Goal: Task Accomplishment & Management: Use online tool/utility

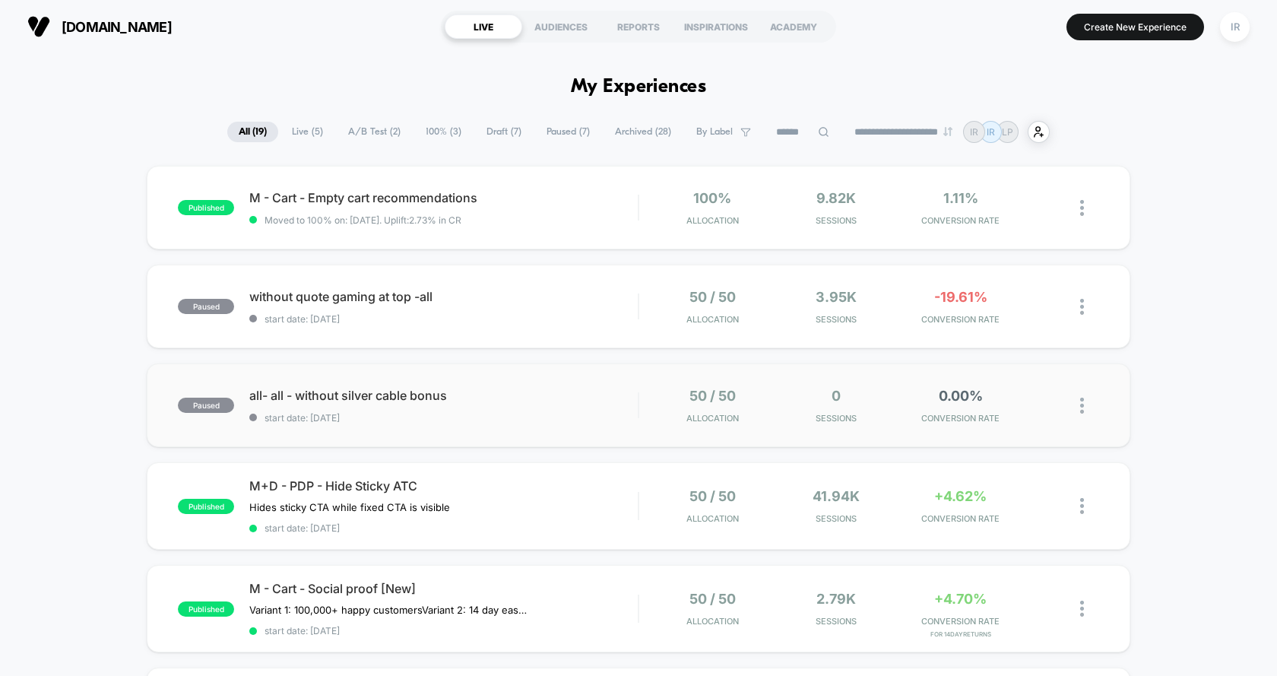
scroll to position [160, 0]
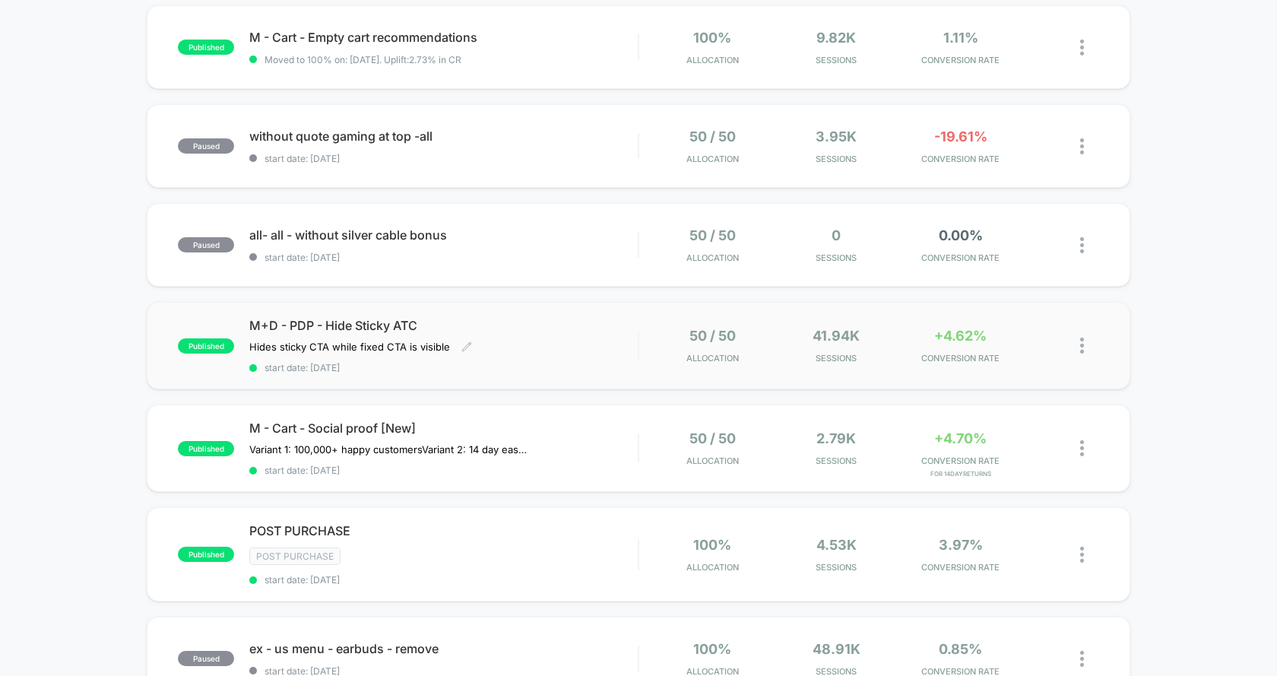
click at [620, 343] on div "M+D - PDP - Hide Sticky ATC Hides sticky CTA while fixed CTA is visible Click t…" at bounding box center [443, 346] width 389 height 56
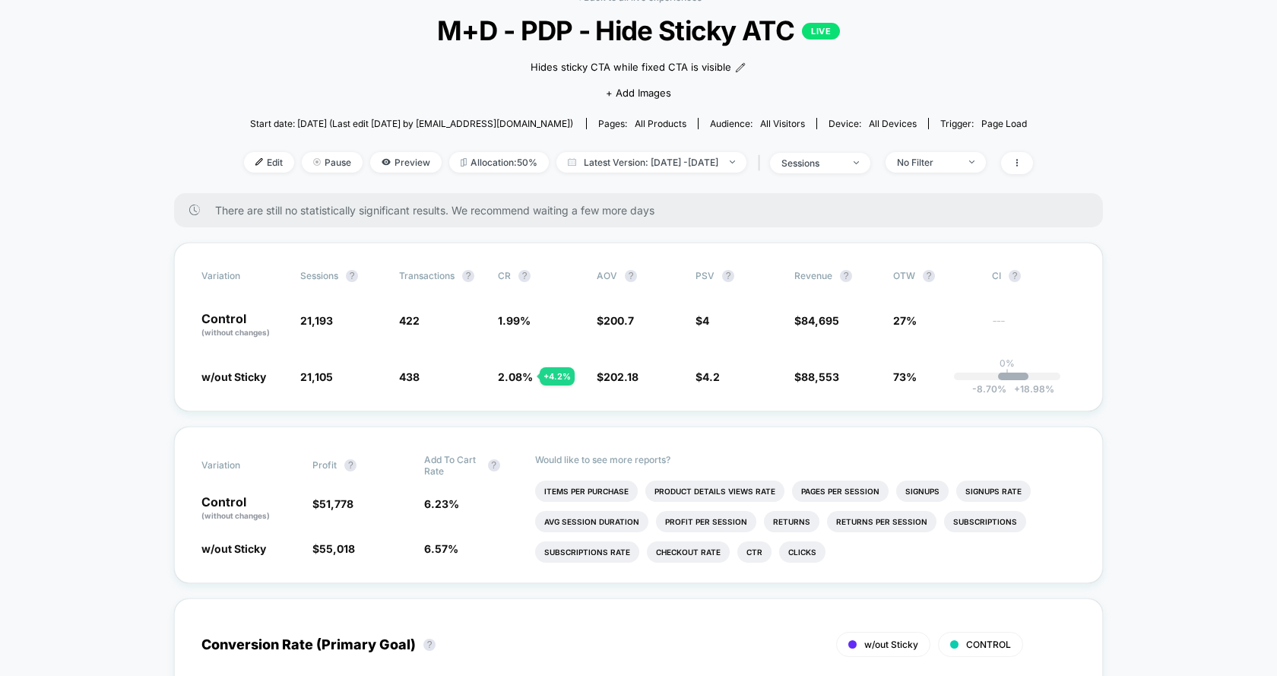
scroll to position [15, 0]
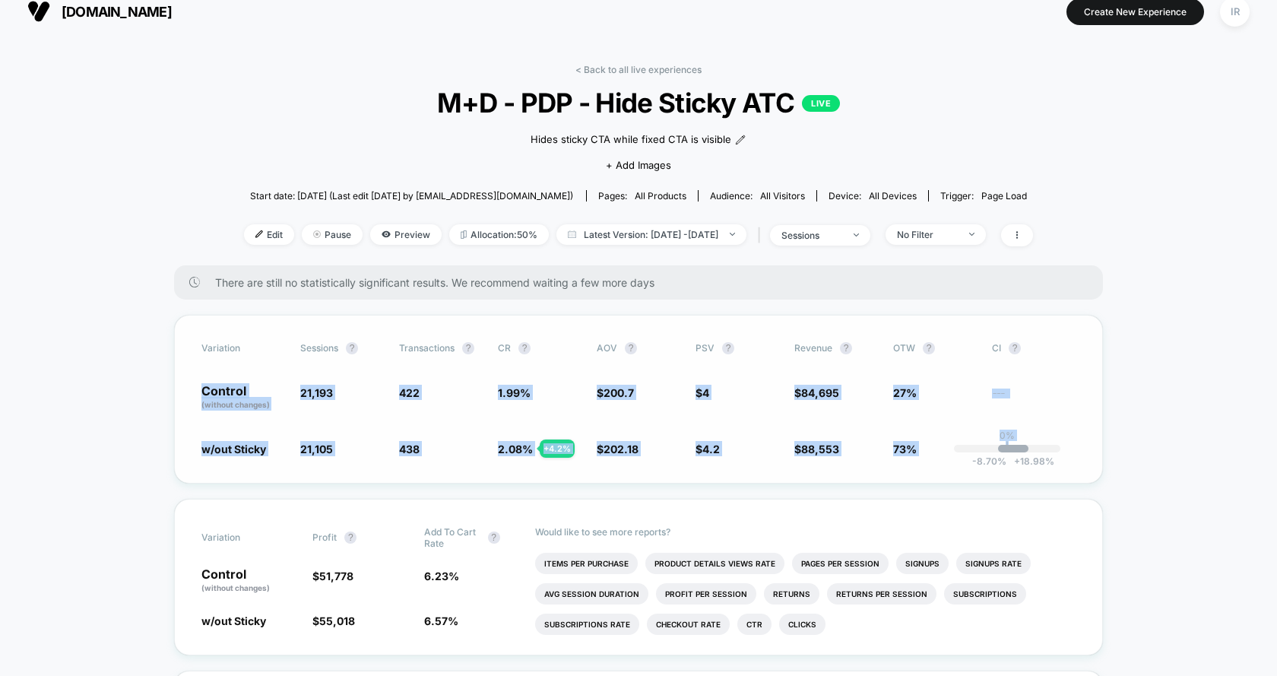
drag, startPoint x: 211, startPoint y: 389, endPoint x: 1012, endPoint y: 452, distance: 803.9
click at [1012, 452] on div "Variation Sessions ? Transactions ? CR ? AOV ? PSV ? Revenue ? OTW ? CI ? Contr…" at bounding box center [638, 399] width 929 height 169
click at [953, 452] on span "73%" at bounding box center [935, 448] width 84 height 15
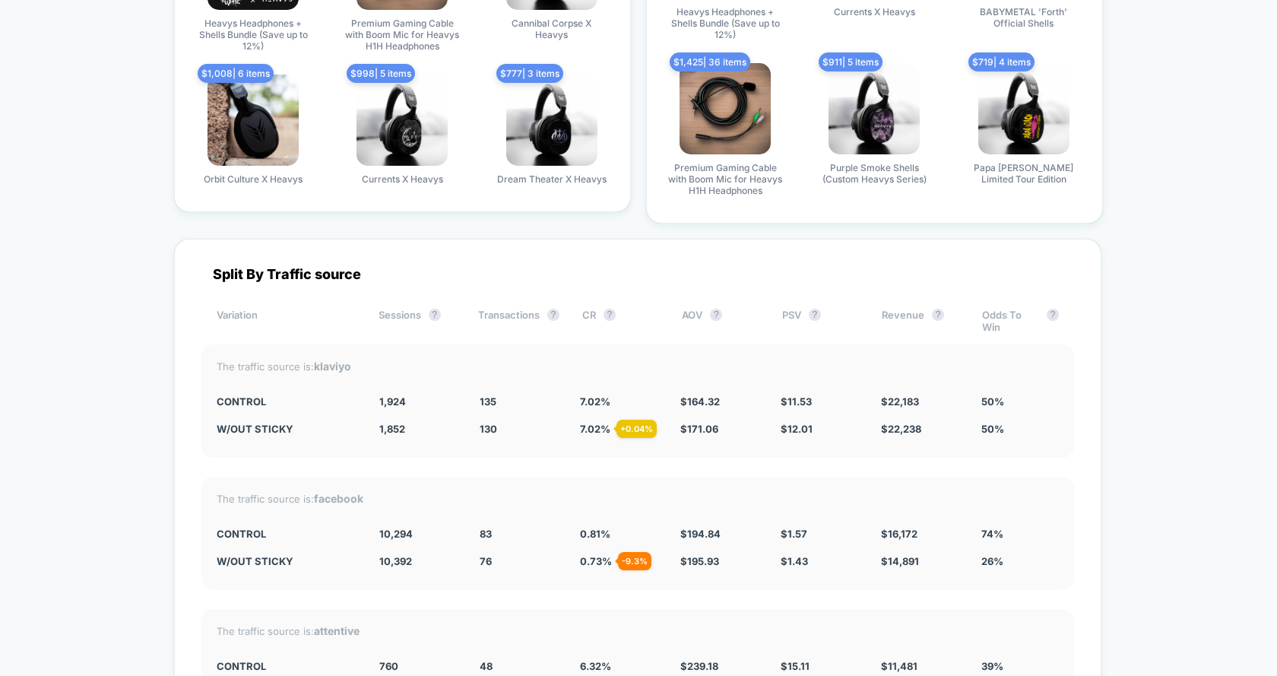
scroll to position [3165, 0]
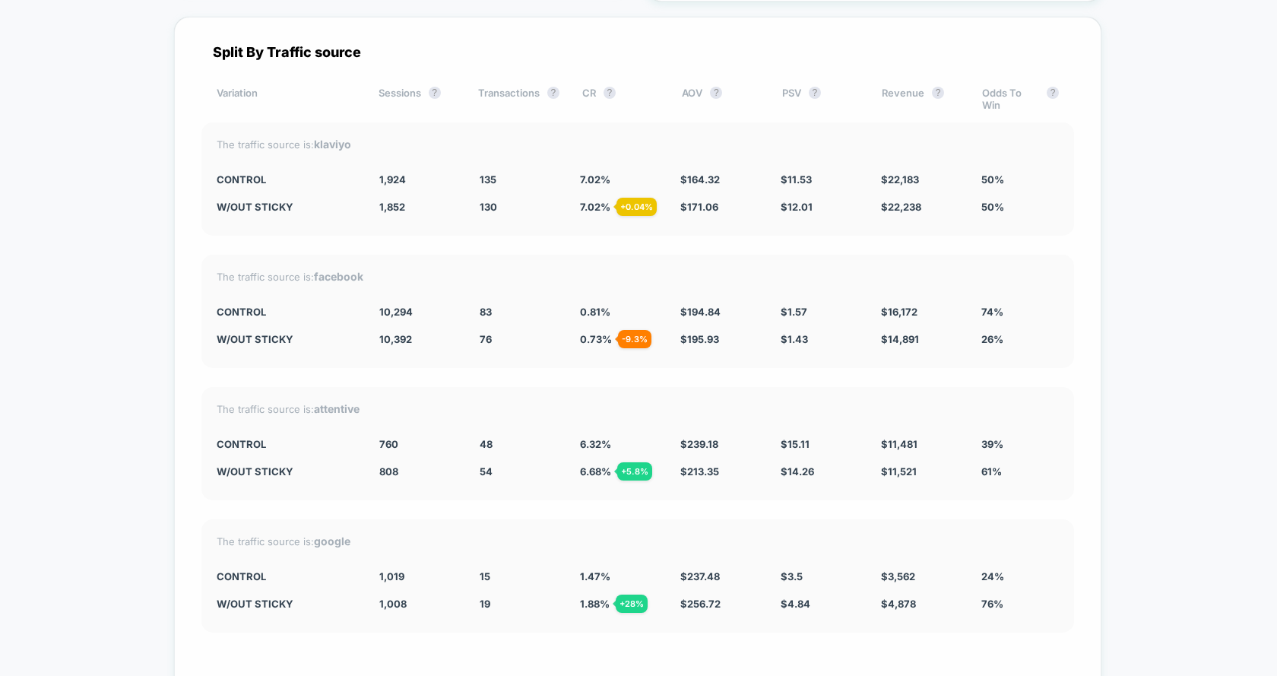
drag, startPoint x: 231, startPoint y: 265, endPoint x: 854, endPoint y: 347, distance: 628.2
click at [854, 347] on div "The traffic source is: facebook CONTROL 10,294 83 0.81 % $ 194.84 $ 1.57 $ 16,1…" at bounding box center [637, 311] width 873 height 113
drag, startPoint x: 209, startPoint y: 322, endPoint x: 998, endPoint y: 328, distance: 788.5
click at [998, 328] on div "The traffic source is: facebook CONTROL 10,294 83 0.81 % $ 194.84 $ 1.57 $ 16,1…" at bounding box center [637, 311] width 873 height 113
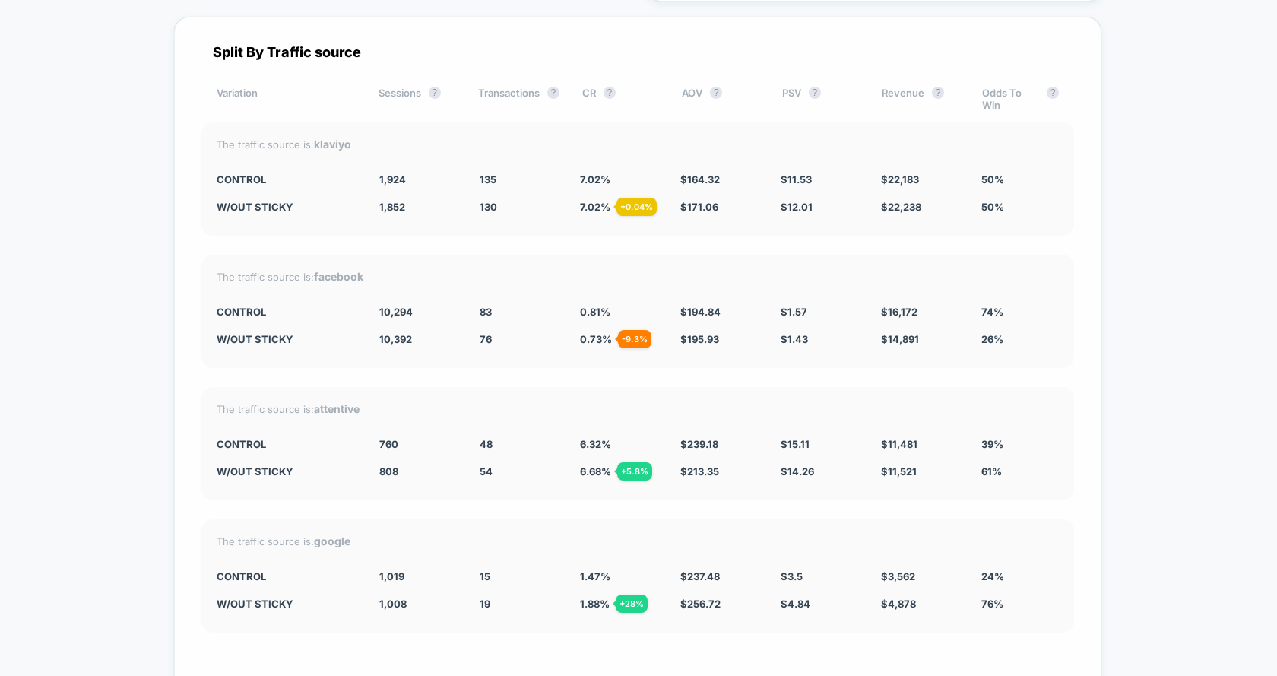
click at [998, 333] on div "26%" at bounding box center [1021, 339] width 78 height 12
drag, startPoint x: 1068, startPoint y: 329, endPoint x: 283, endPoint y: 268, distance: 787.0
click at [281, 269] on div "The traffic source is: facebook CONTROL 10,294 83 0.81 % $ 194.84 $ 1.57 $ 16,1…" at bounding box center [637, 311] width 873 height 113
click at [283, 270] on div "The traffic source is: facebook" at bounding box center [638, 276] width 842 height 13
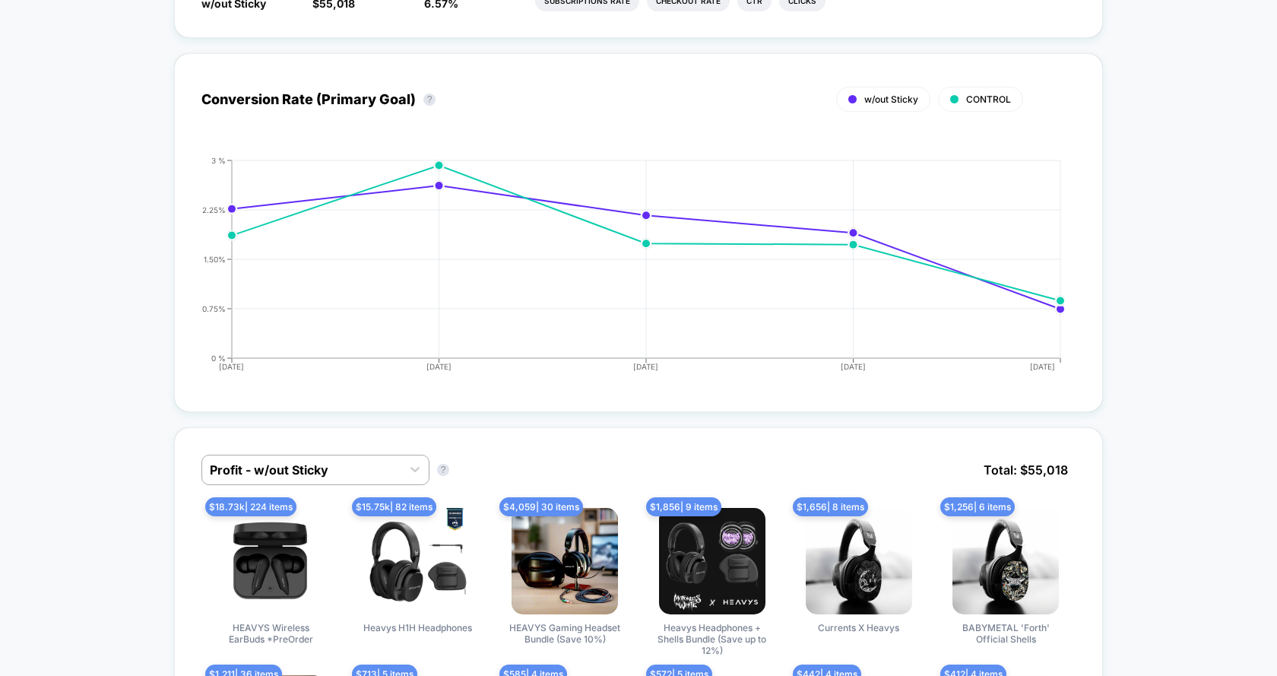
scroll to position [0, 0]
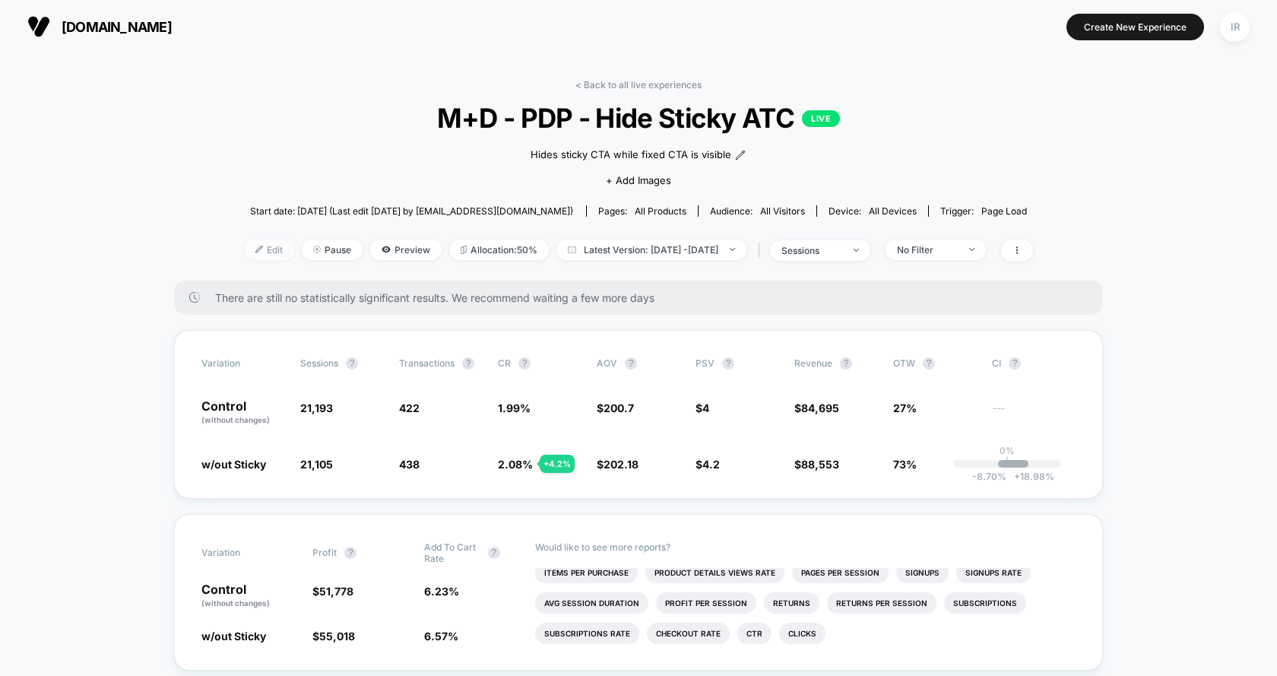
click at [244, 253] on span "Edit" at bounding box center [269, 250] width 50 height 21
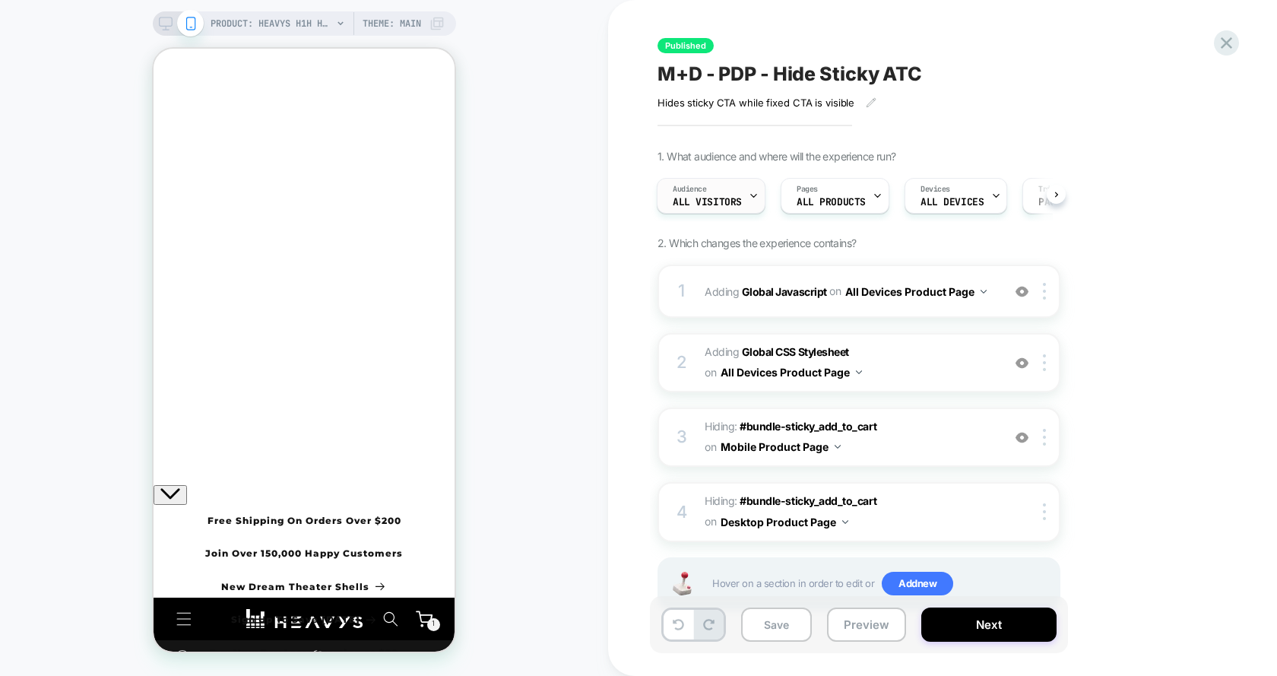
click at [700, 194] on span "Audience" at bounding box center [690, 189] width 34 height 11
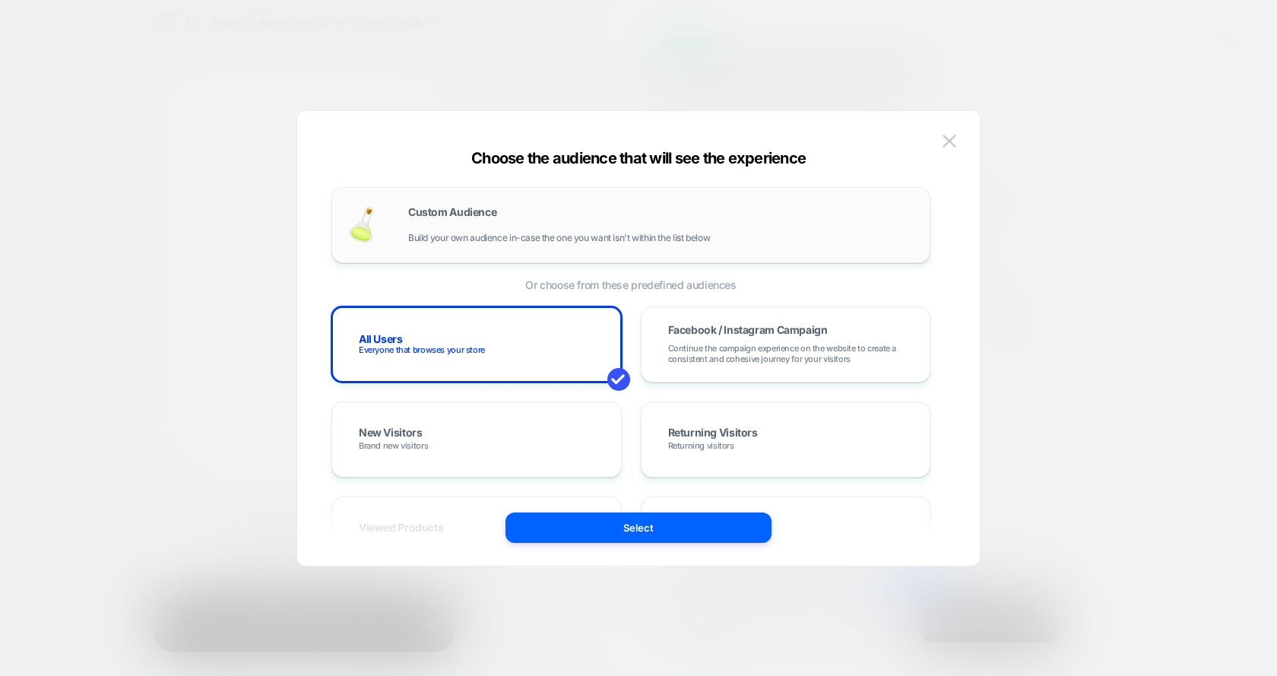
drag, startPoint x: 778, startPoint y: 348, endPoint x: 777, endPoint y: 240, distance: 108.7
click at [777, 240] on div "Custom Audience Build your own audience in-case the one you want isn't within t…" at bounding box center [661, 225] width 506 height 36
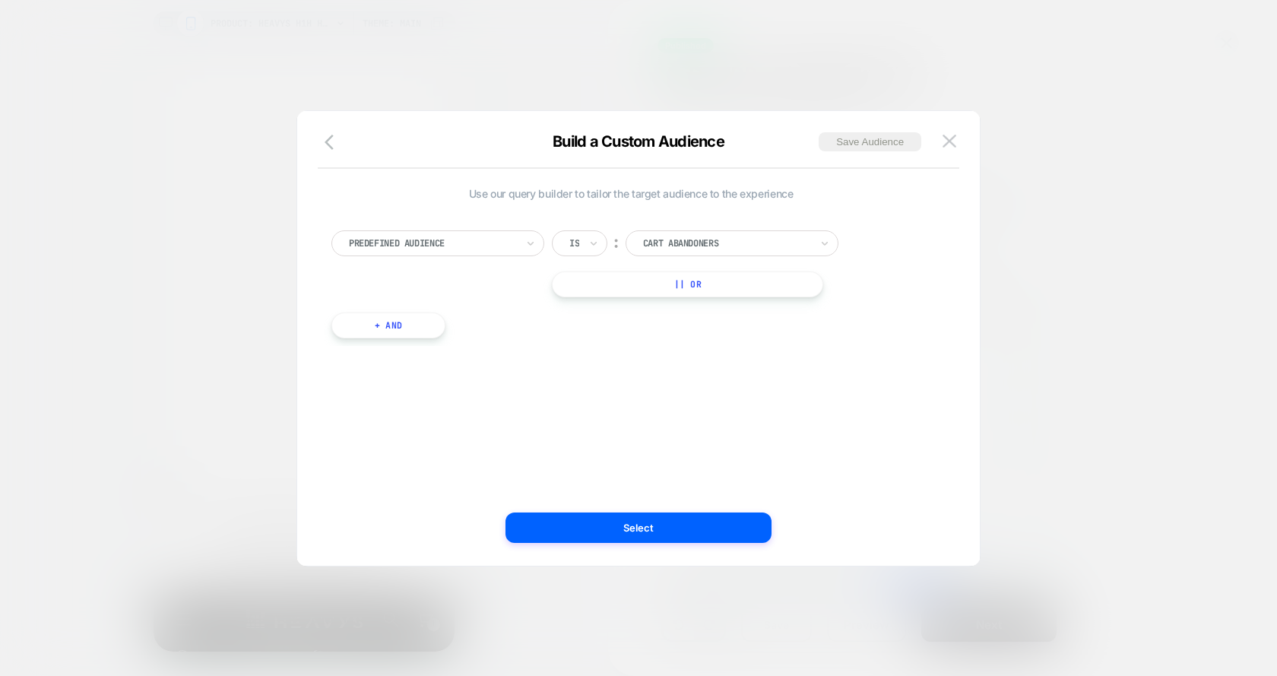
click at [684, 239] on div at bounding box center [726, 243] width 167 height 14
click at [532, 328] on div "Predefined Audience Is ︰ Cart Abandoners || Or + And" at bounding box center [631, 277] width 614 height 138
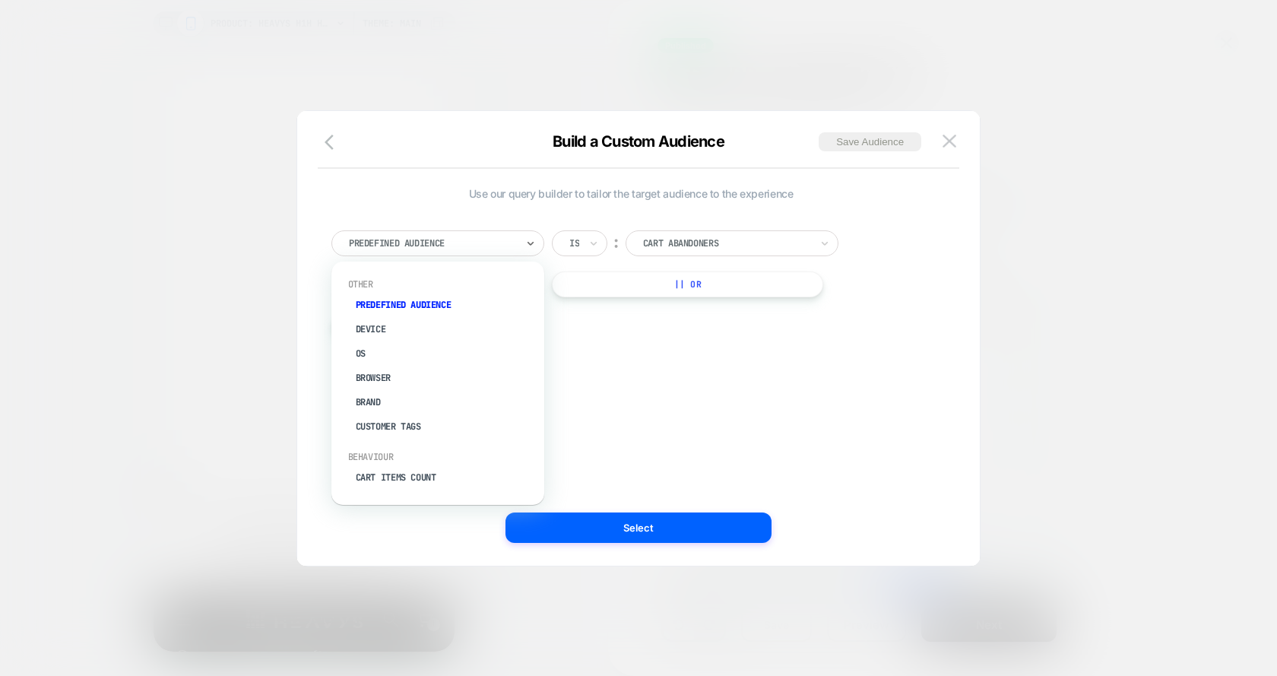
click at [514, 242] on div at bounding box center [432, 243] width 167 height 14
type input "****"
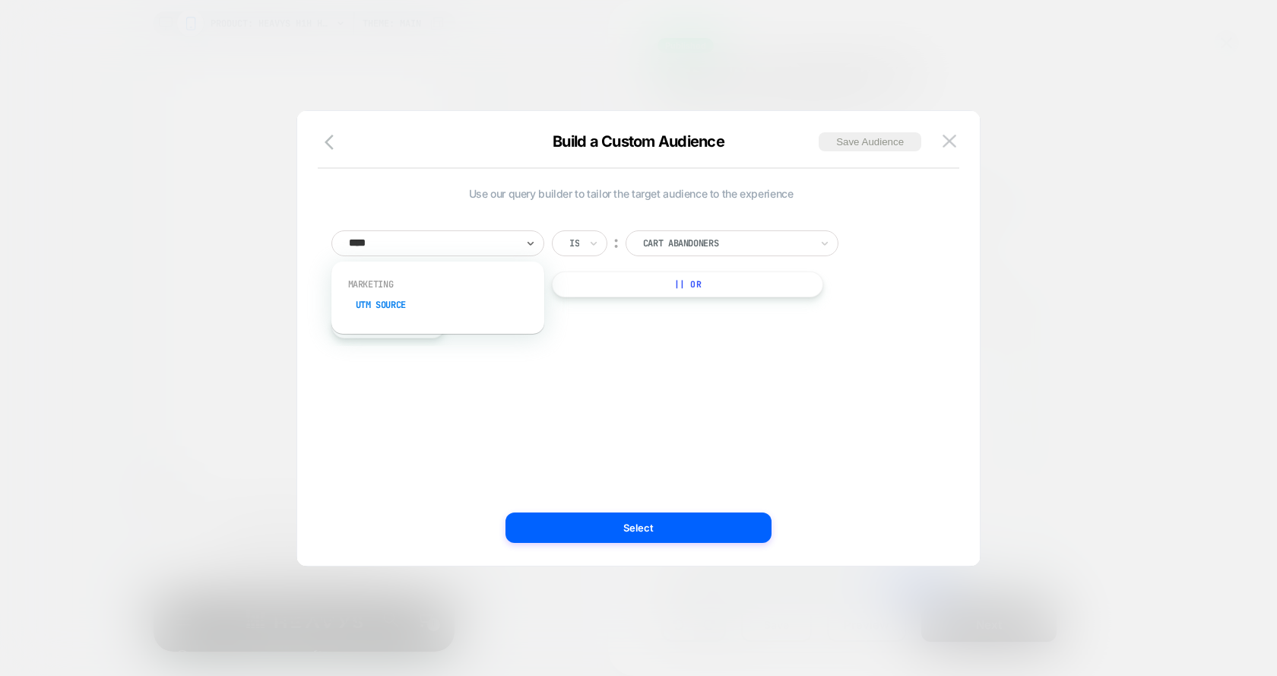
click at [429, 306] on div "UTM Source" at bounding box center [446, 305] width 198 height 24
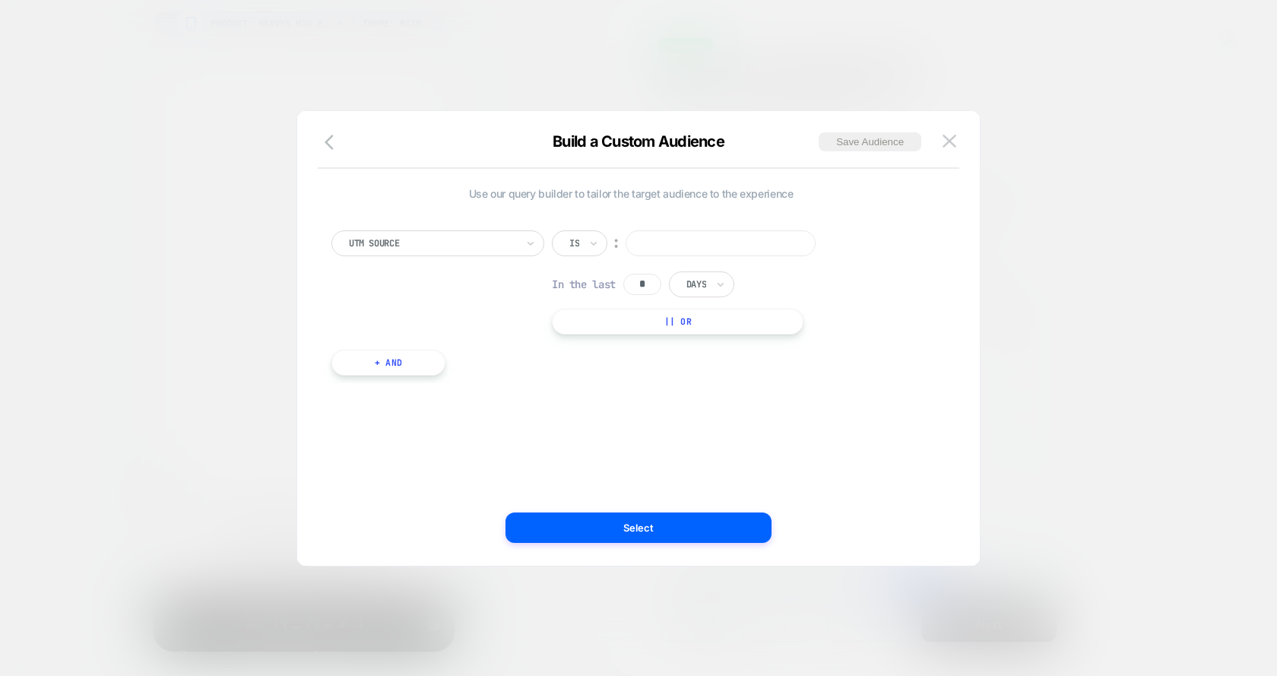
click at [678, 233] on input at bounding box center [721, 243] width 190 height 26
type input "********"
click at [652, 284] on input "*" at bounding box center [642, 284] width 38 height 21
type input "*"
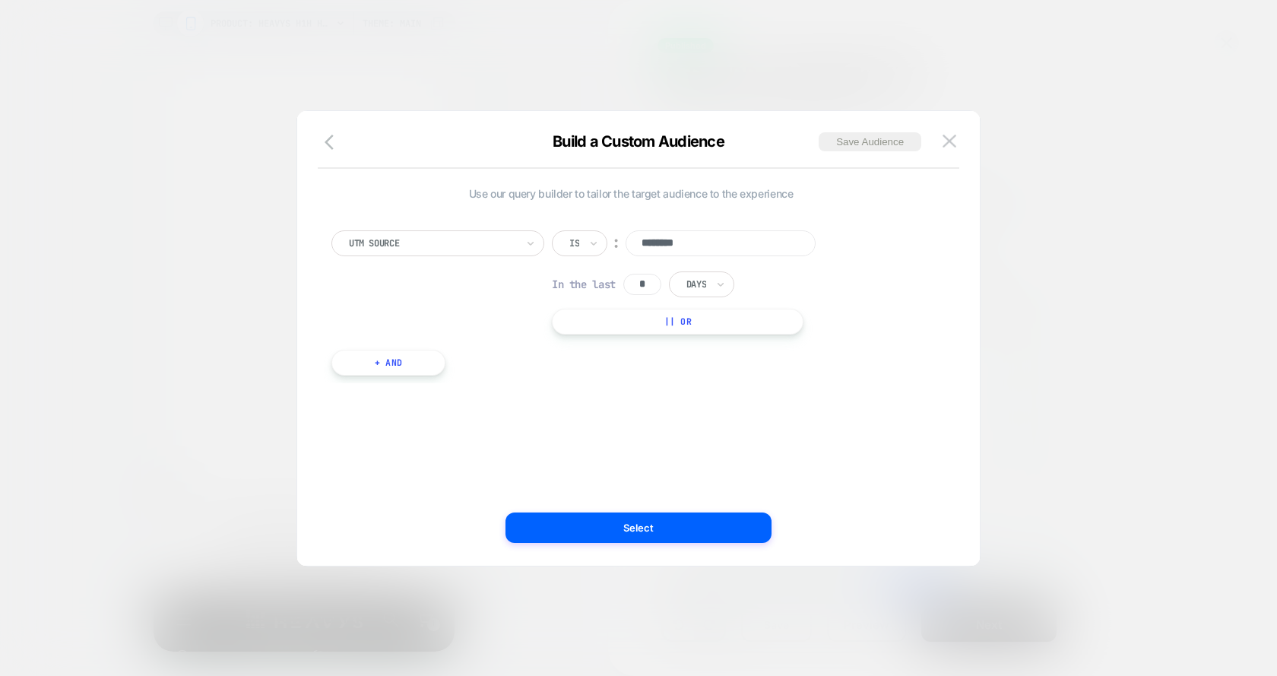
click at [655, 360] on div "UTM Source Is ︰ ******** In the last * Days || Or + And" at bounding box center [631, 296] width 614 height 176
drag, startPoint x: 661, startPoint y: 506, endPoint x: 664, endPoint y: 527, distance: 21.5
click at [664, 527] on div "Build a Custom Audience Save Audience Use our query builder to tailor the targe…" at bounding box center [638, 345] width 683 height 439
click at [664, 527] on button "Select" at bounding box center [639, 527] width 266 height 30
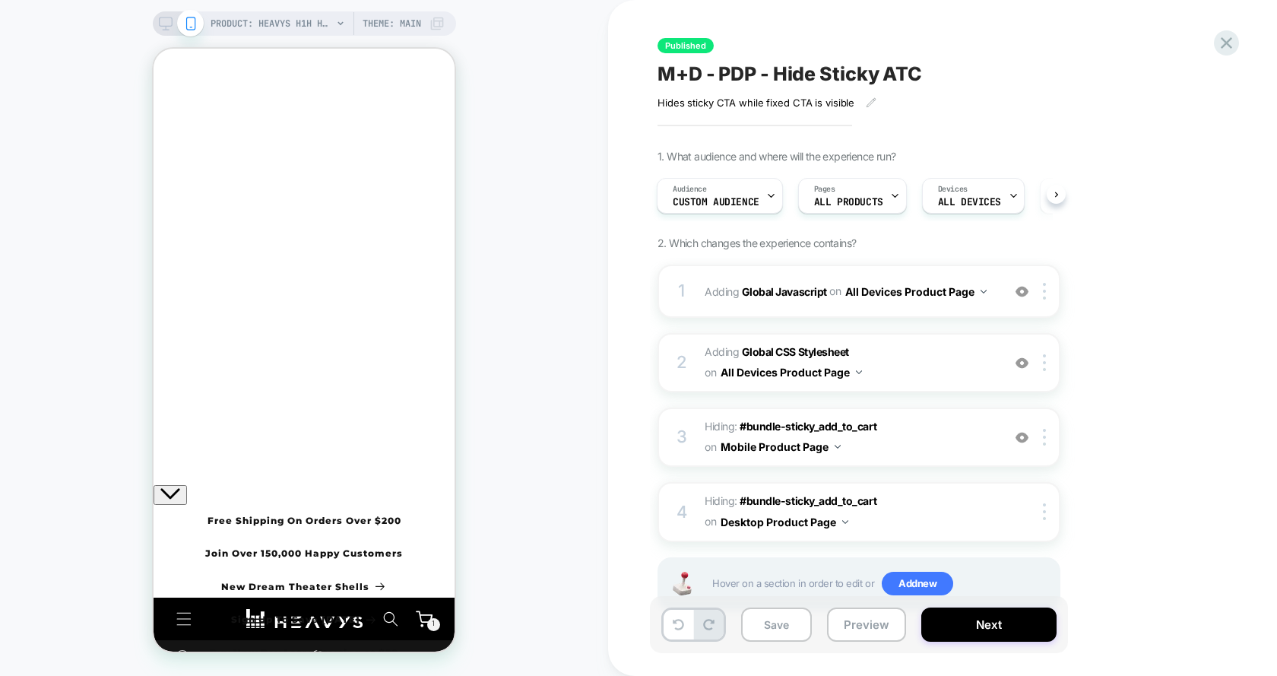
drag, startPoint x: 984, startPoint y: 620, endPoint x: 982, endPoint y: 169, distance: 450.9
click at [983, 167] on div "Published M+D - PDP - Hide Sticky ATC Hides sticky CTA while fixed CTA is visib…" at bounding box center [943, 338] width 570 height 676
click at [985, 620] on button "Next" at bounding box center [989, 625] width 135 height 34
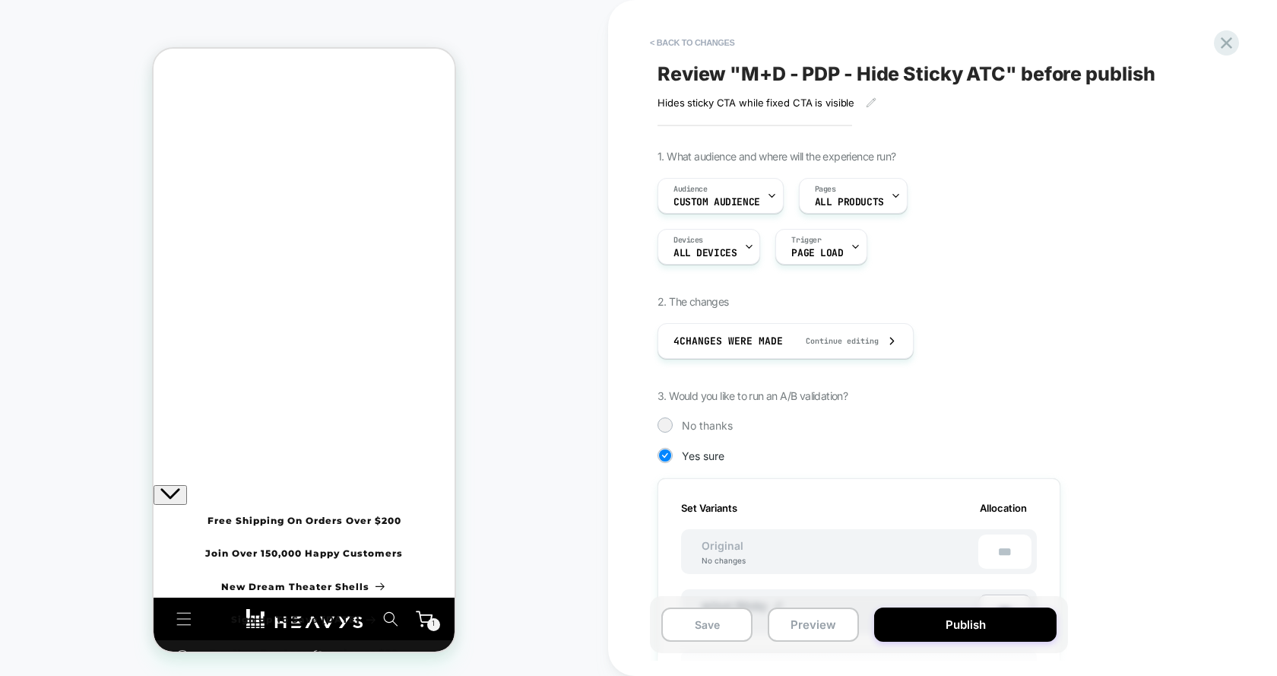
scroll to position [0, 2]
drag, startPoint x: 985, startPoint y: 620, endPoint x: 866, endPoint y: 89, distance: 544.7
click at [866, 89] on div "< Back to changes Review " M+D - PDP - Hide Sticky ATC " before publish Hides s…" at bounding box center [943, 338] width 570 height 676
click at [867, 103] on icon at bounding box center [871, 102] width 11 height 11
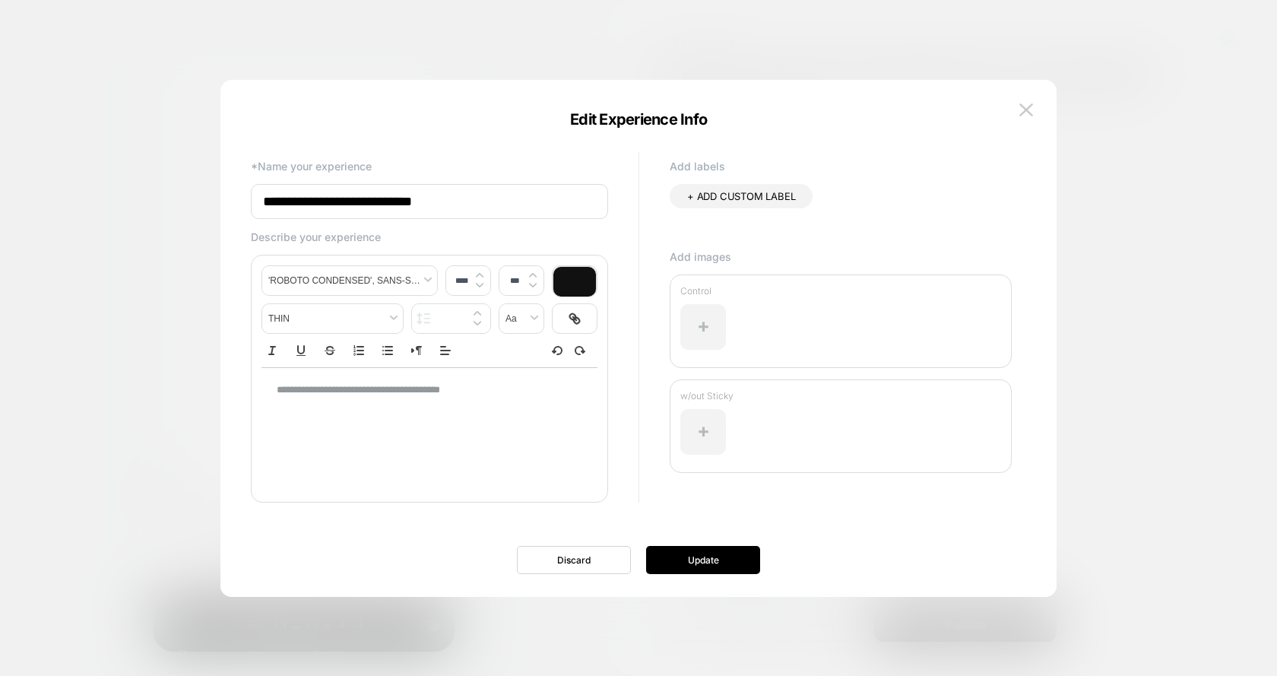
click at [550, 191] on input "**********" at bounding box center [429, 201] width 357 height 35
click at [544, 199] on input "**********" at bounding box center [429, 201] width 357 height 35
type input "**********"
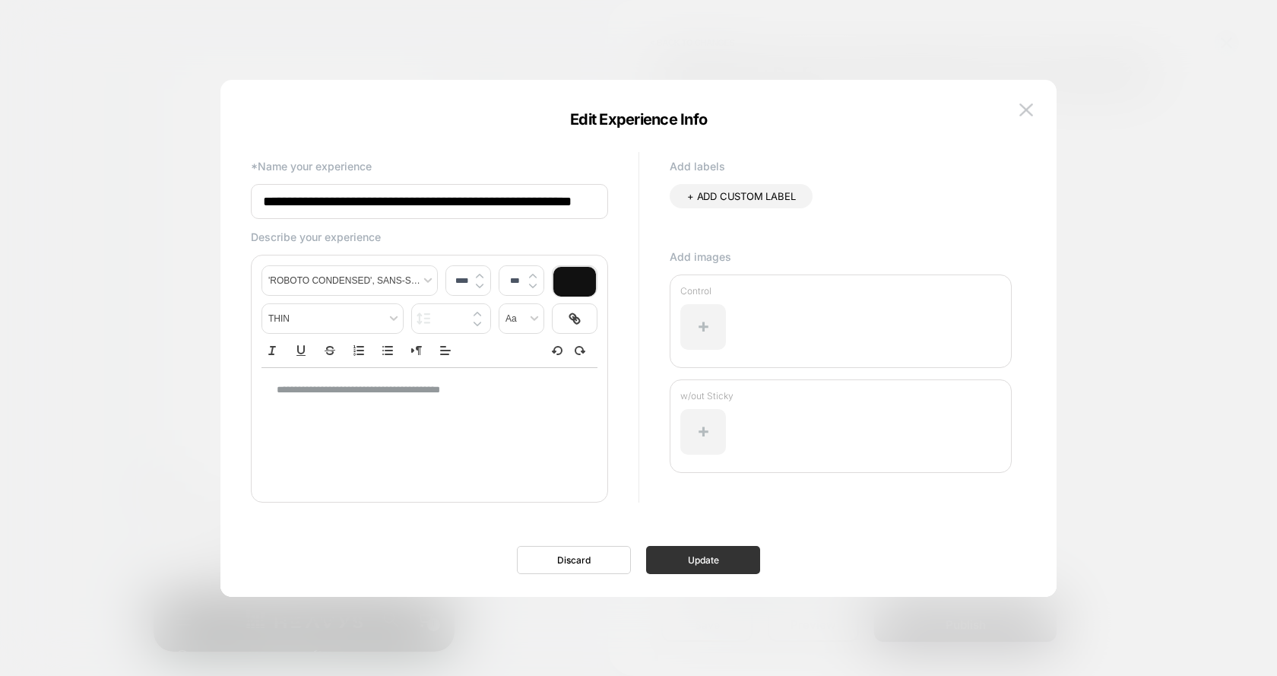
click at [716, 570] on button "Update" at bounding box center [703, 560] width 114 height 28
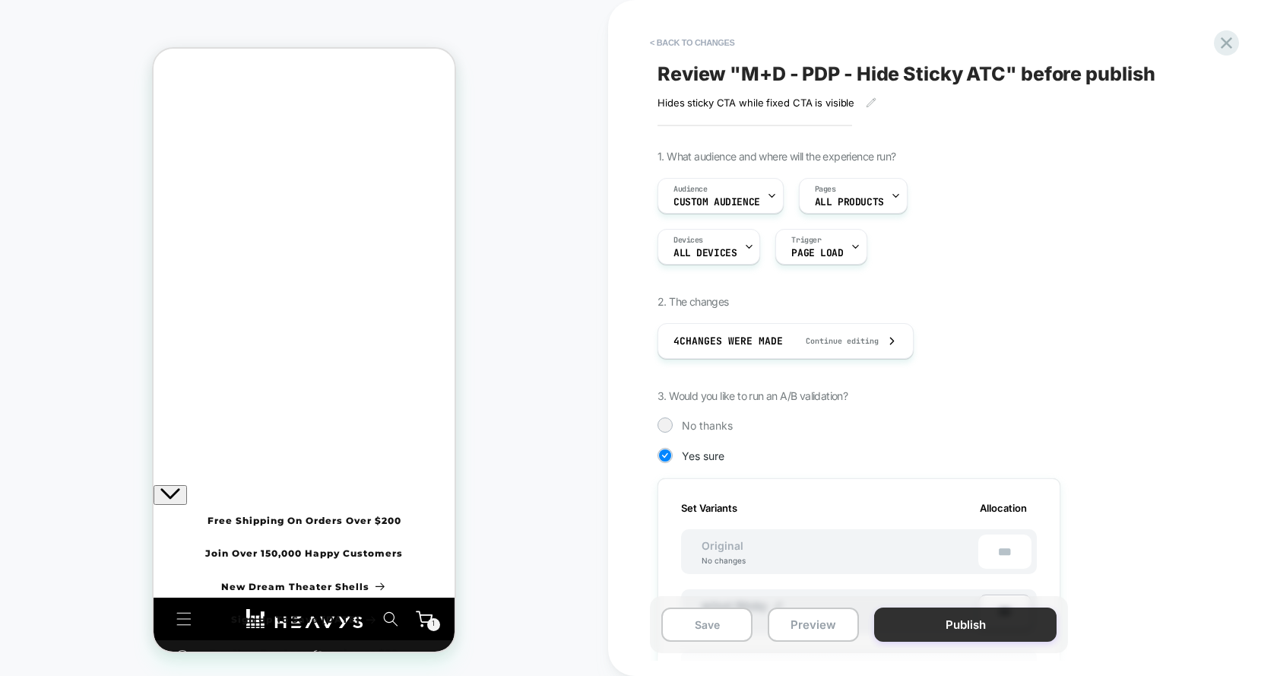
click at [982, 623] on button "Publish" at bounding box center [965, 625] width 182 height 34
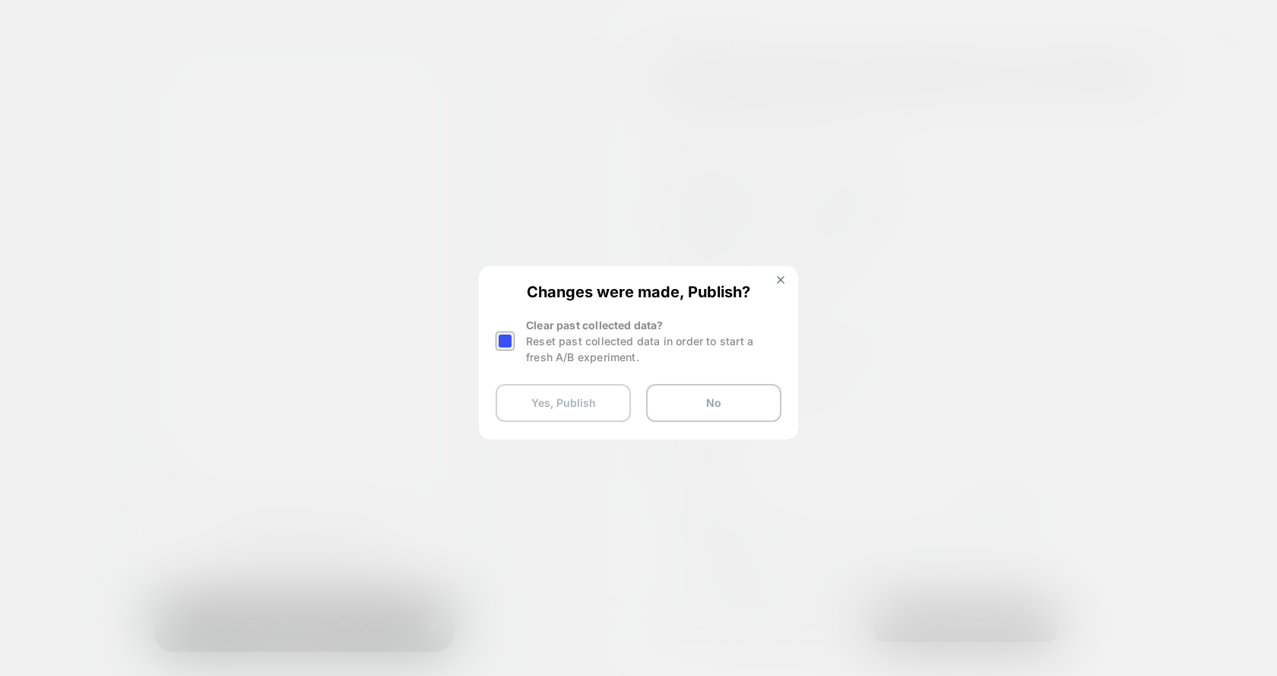
click at [611, 395] on button "Yes, Publish" at bounding box center [563, 403] width 135 height 38
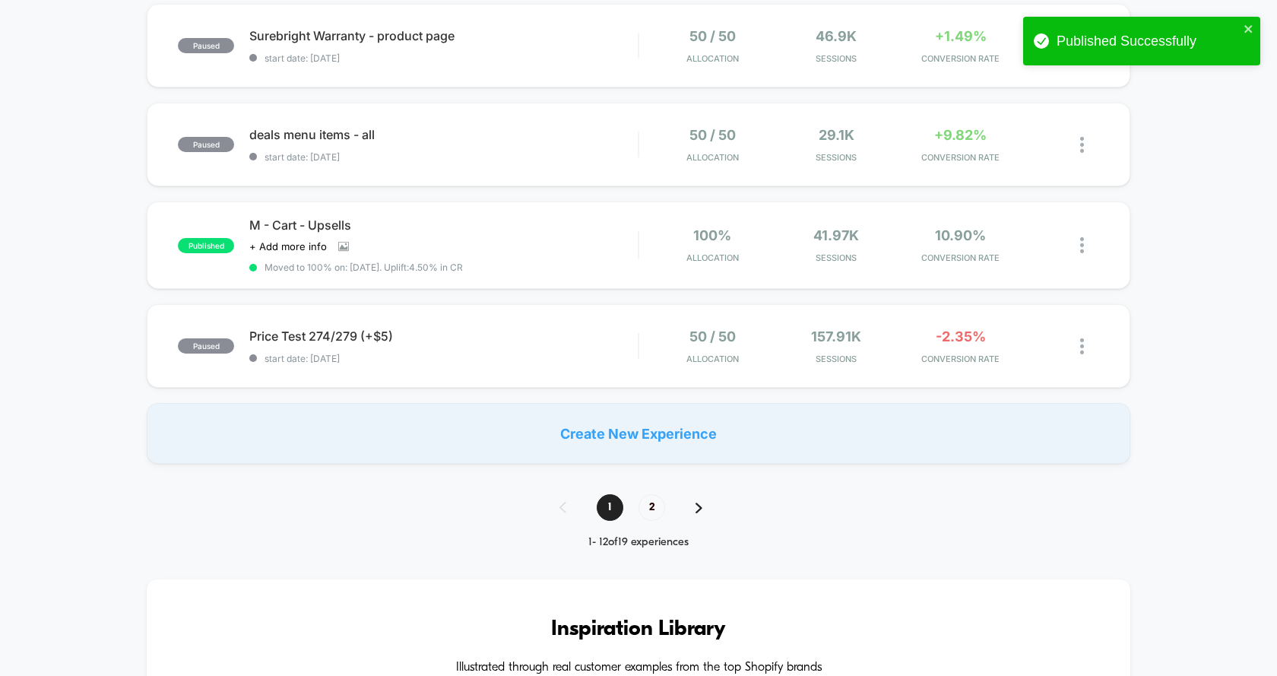
scroll to position [1035, 0]
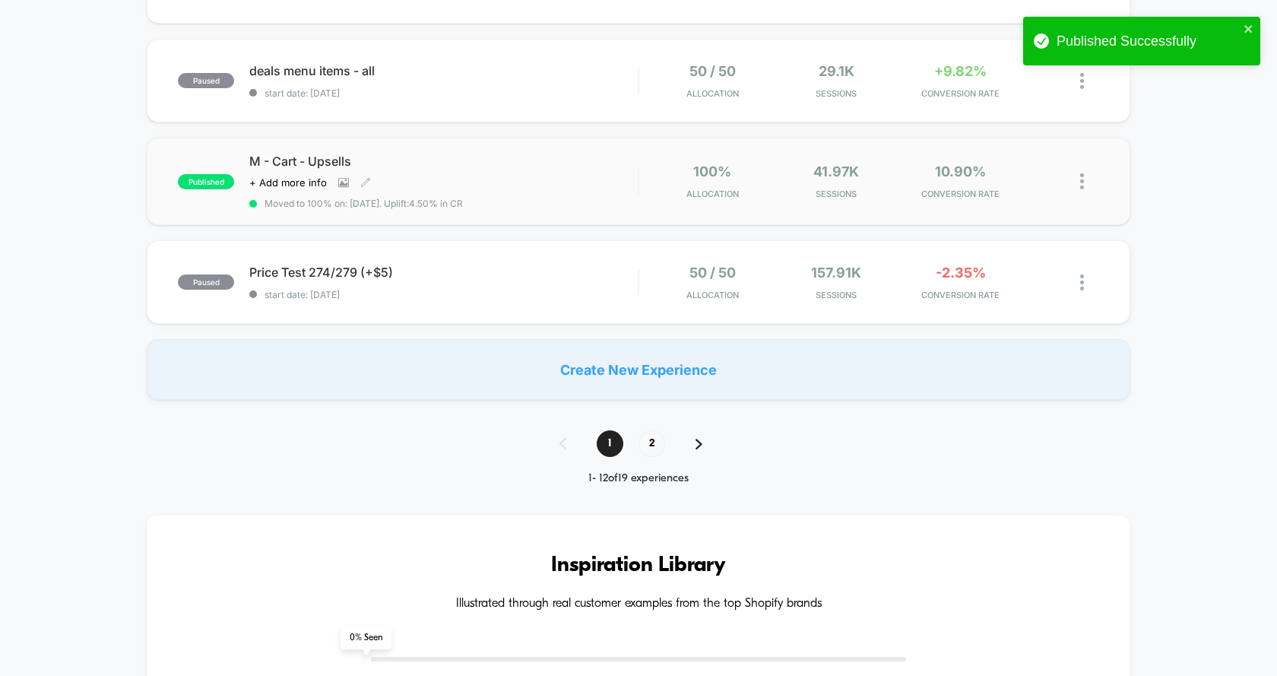
click at [593, 170] on div "M - Cart - Upsells Click to view images Click to edit experience details + Add …" at bounding box center [443, 182] width 389 height 56
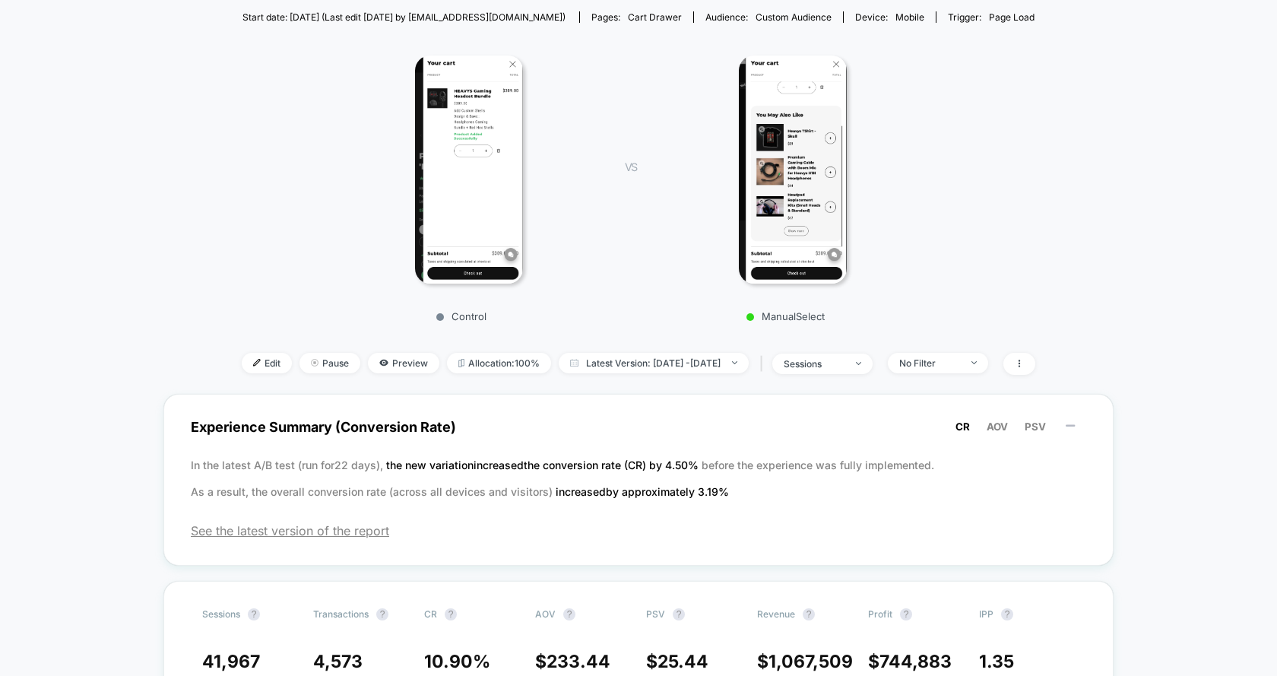
scroll to position [200, 0]
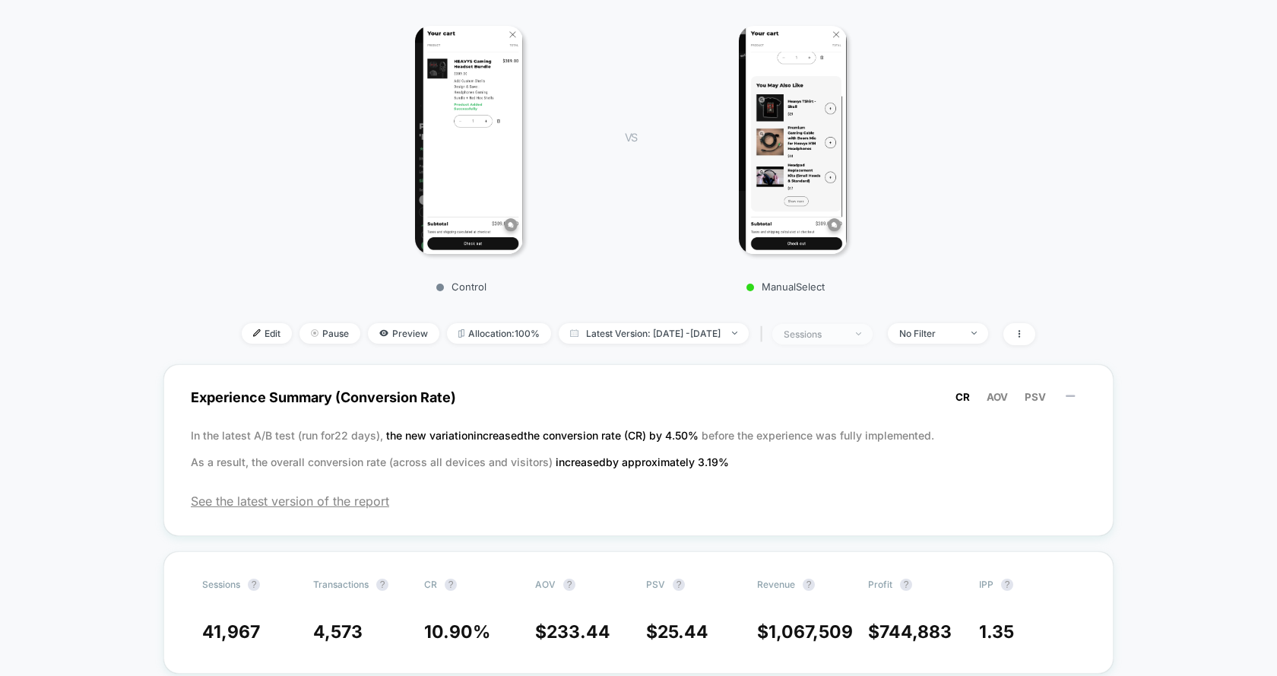
click at [824, 324] on span "sessions" at bounding box center [823, 334] width 100 height 21
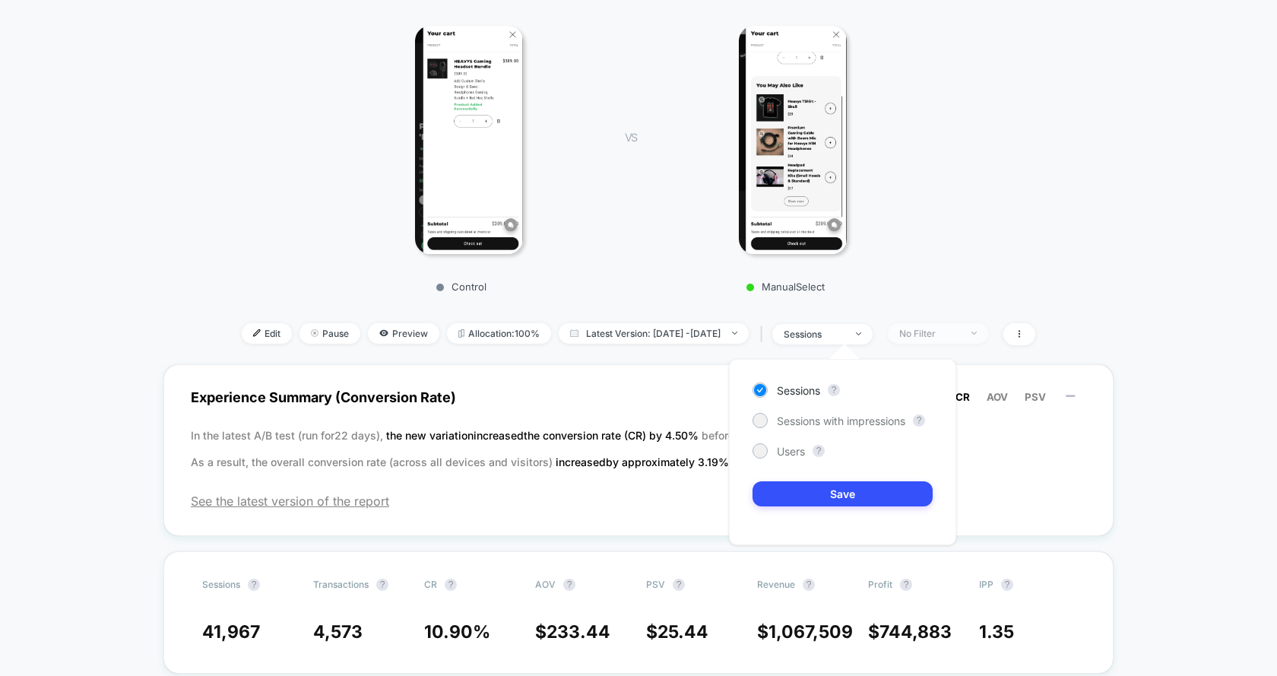
click at [930, 333] on div "No Filter" at bounding box center [929, 333] width 61 height 11
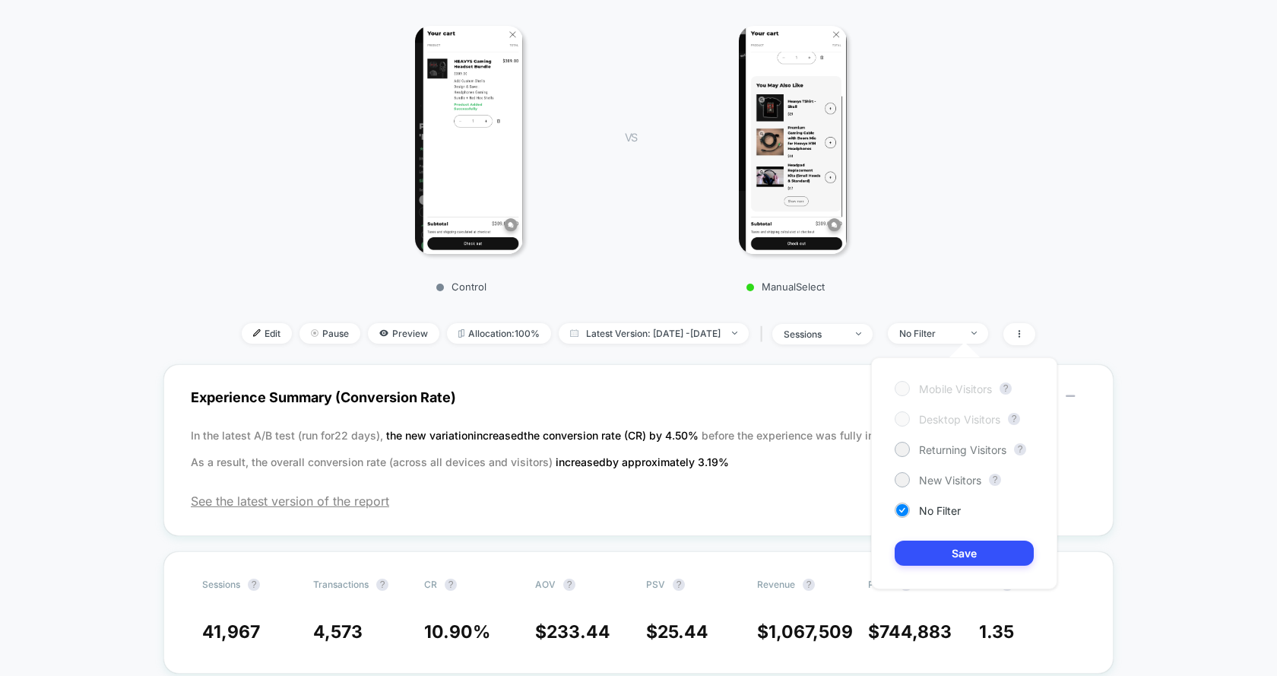
click at [930, 187] on div "Control VS ManualSelect" at bounding box center [631, 154] width 794 height 292
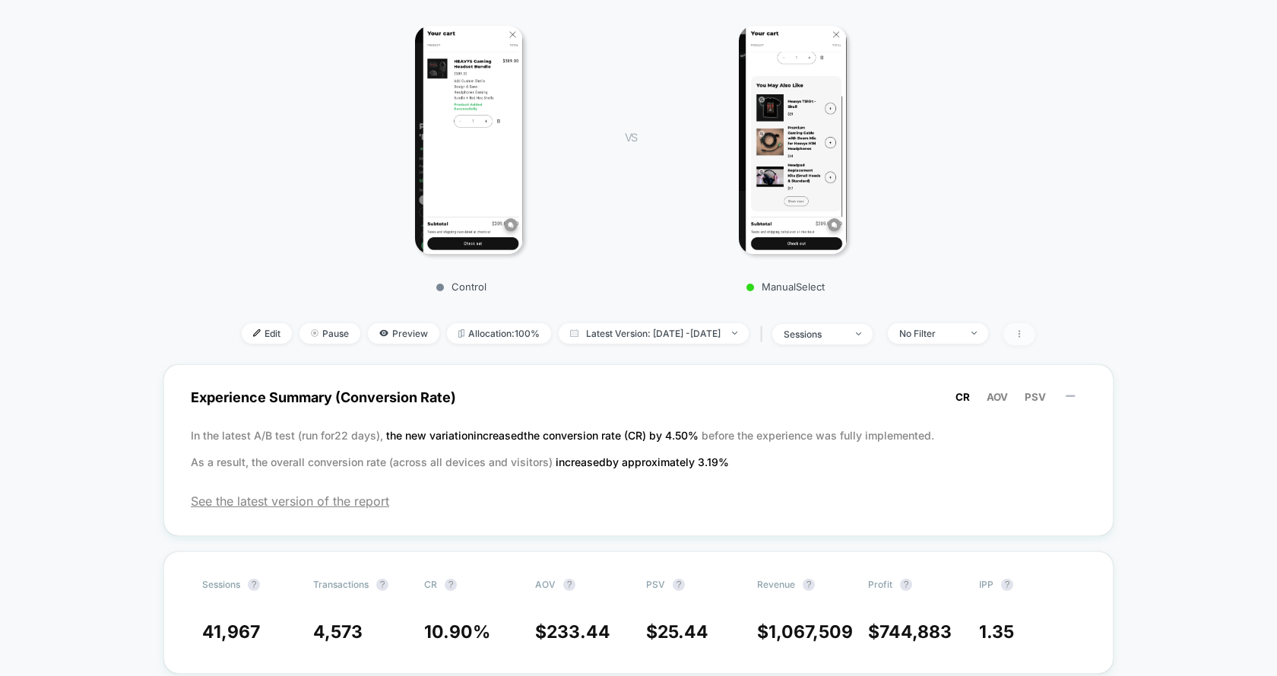
click at [1036, 338] on span at bounding box center [1020, 334] width 32 height 22
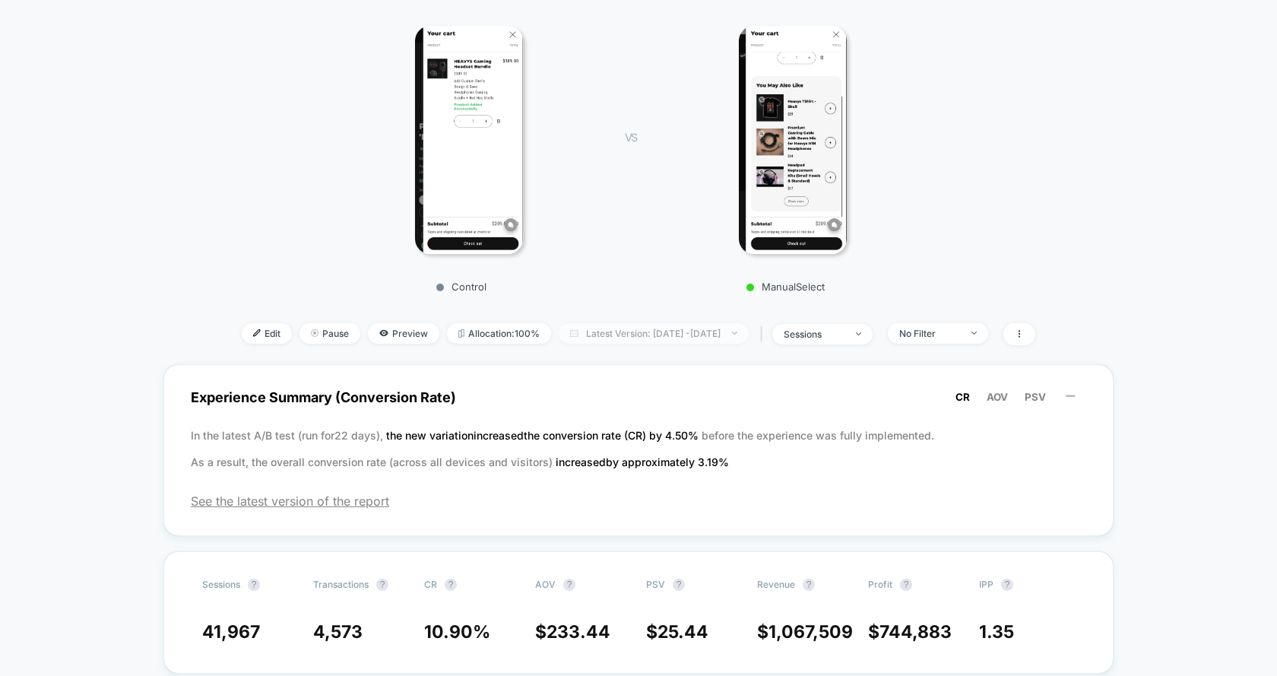
click at [635, 340] on span "Latest Version: [DATE] - [DATE]" at bounding box center [654, 333] width 190 height 21
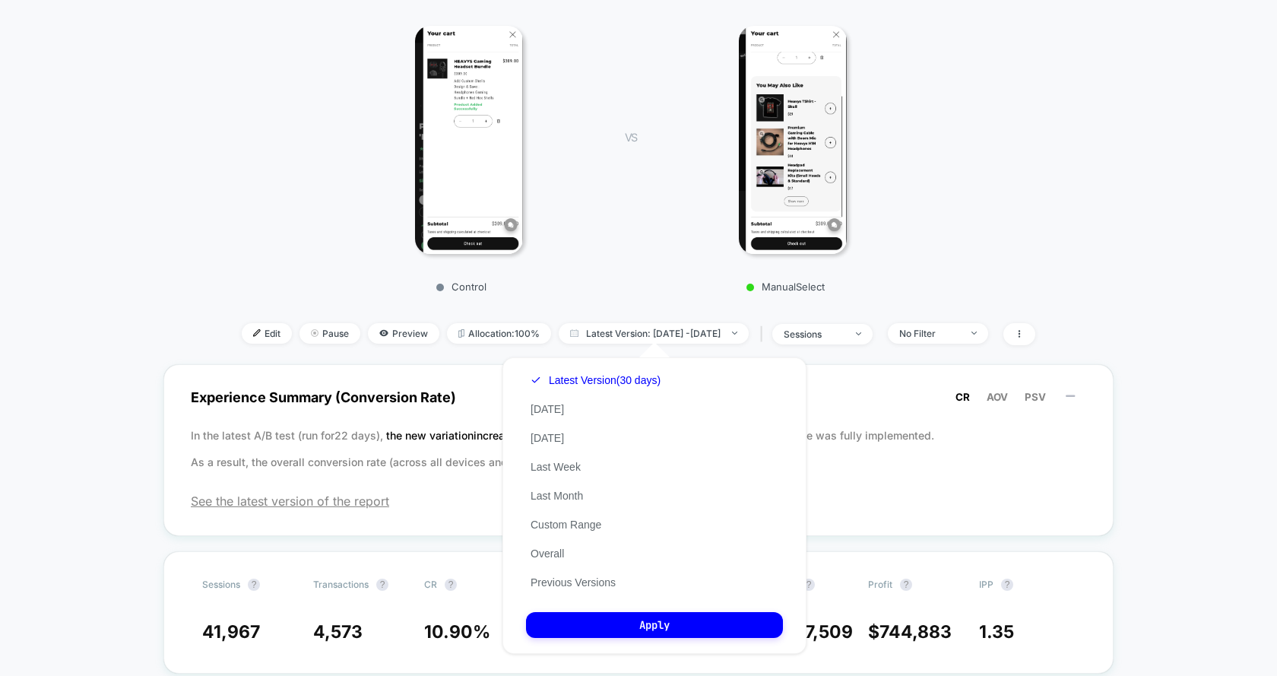
click at [627, 421] on div "Latest Version (30 days) [DATE] [DATE] Last Week Last Month Custom Range Overal…" at bounding box center [595, 481] width 139 height 231
click at [568, 577] on button "Previous Versions" at bounding box center [573, 583] width 94 height 14
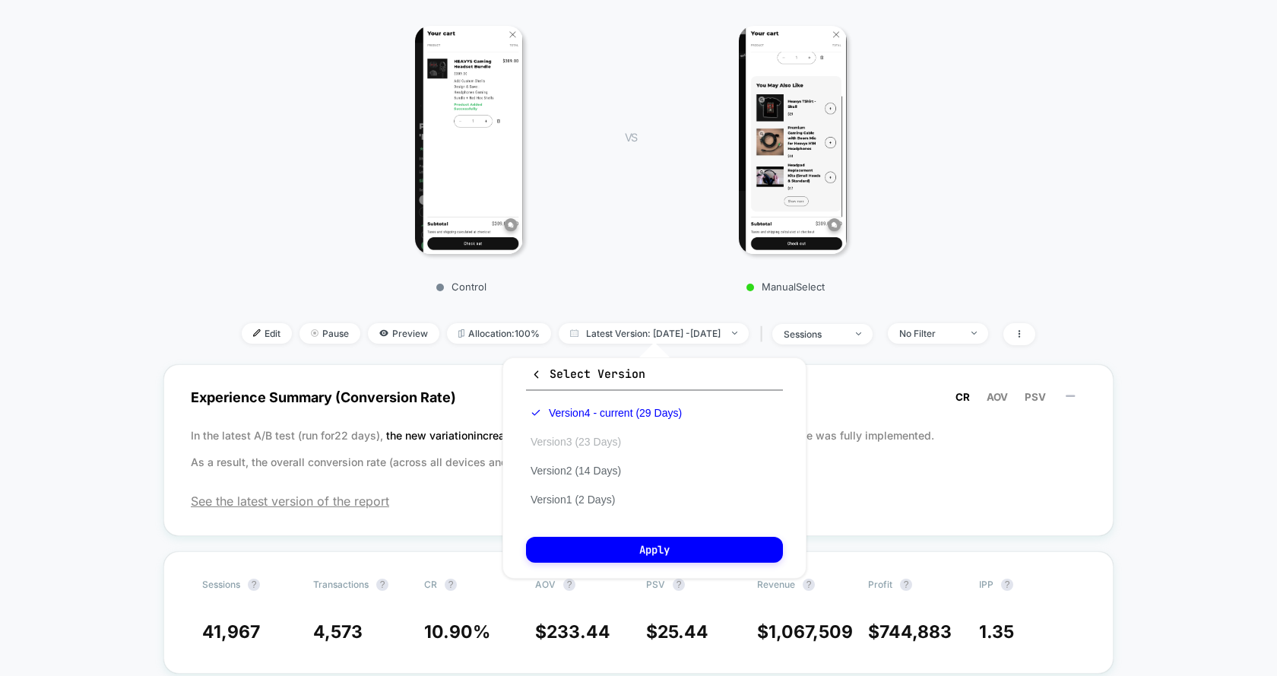
click at [605, 437] on button "Version 3 (23 Days)" at bounding box center [576, 442] width 100 height 14
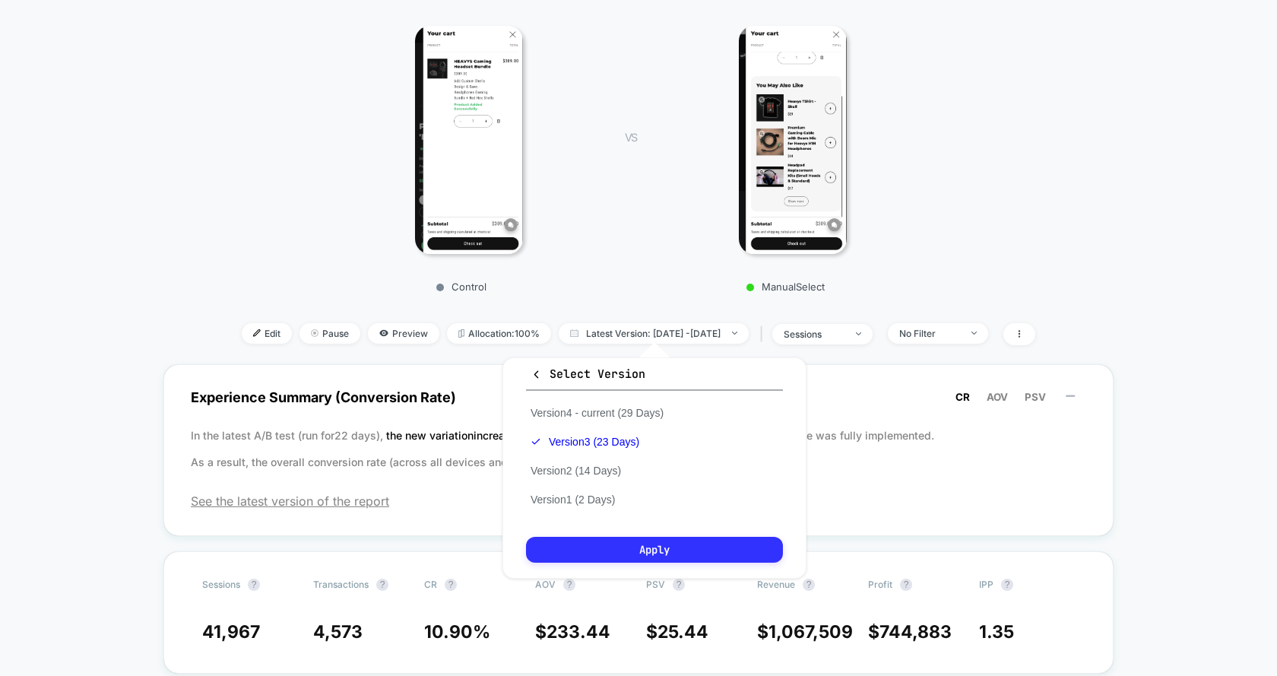
click at [674, 547] on button "Apply" at bounding box center [654, 550] width 257 height 26
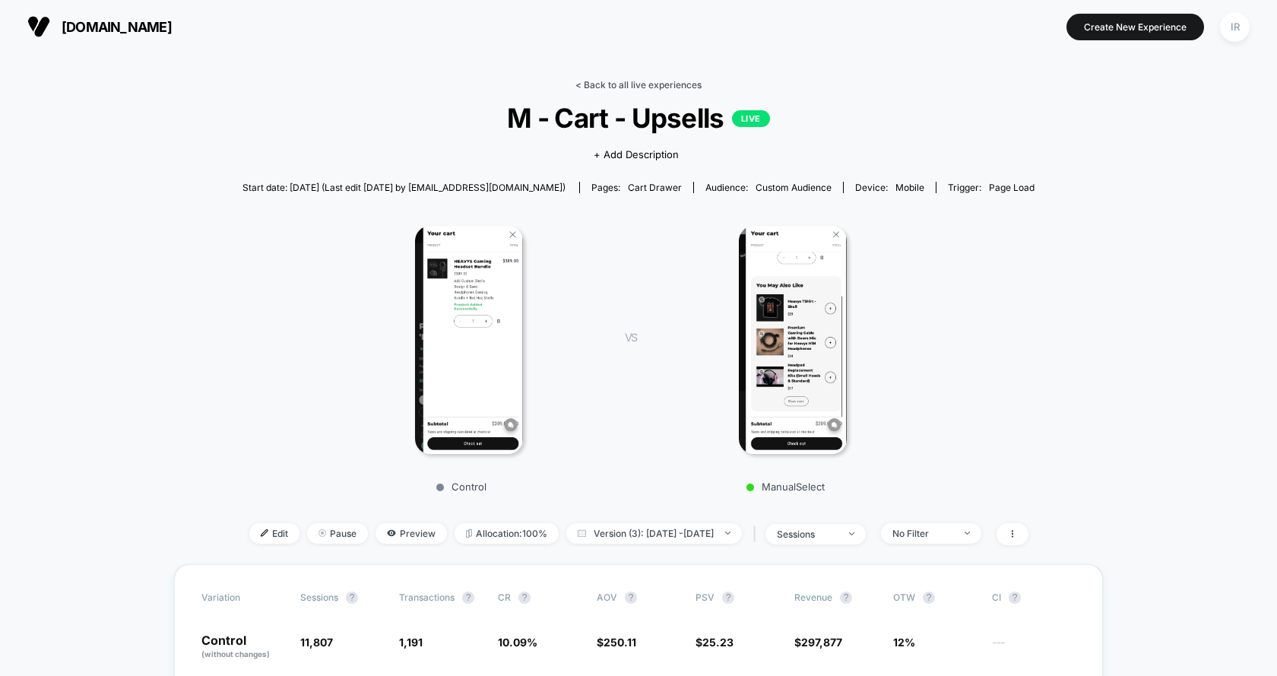
click at [649, 83] on link "< Back to all live experiences" at bounding box center [639, 84] width 126 height 11
